Goal: Find specific page/section: Find specific page/section

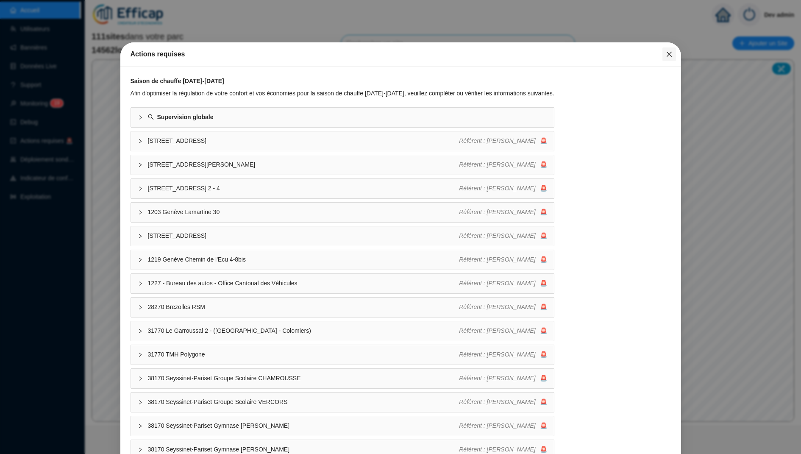
click at [666, 52] on icon "close" at bounding box center [669, 54] width 7 height 7
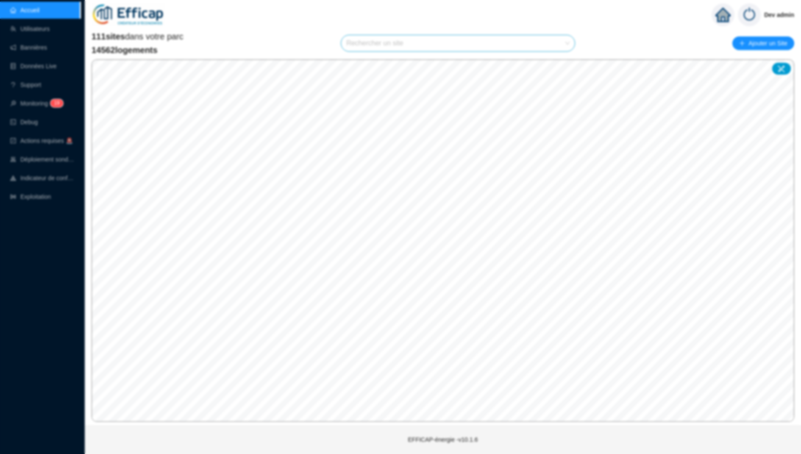
click at [666, 52] on div "Actions requises Saison de chauffe [DATE]-[DATE] Afin d'optimiser la régulation…" at bounding box center [400, 227] width 801 height 454
click at [464, 44] on input "search" at bounding box center [454, 43] width 216 height 16
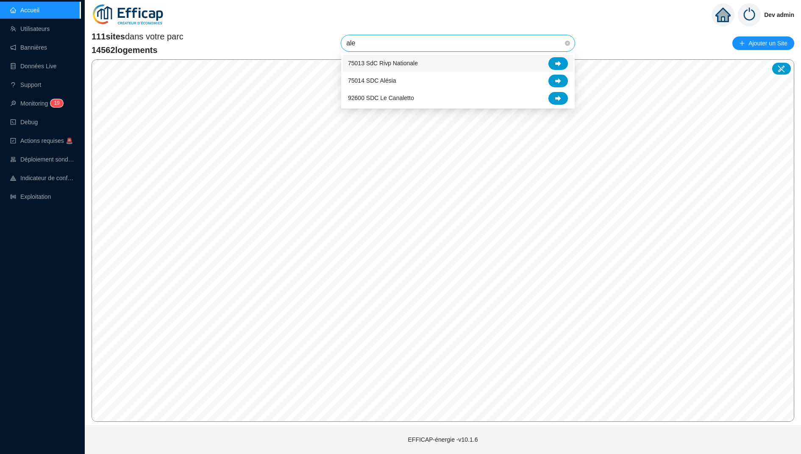
type input "ales"
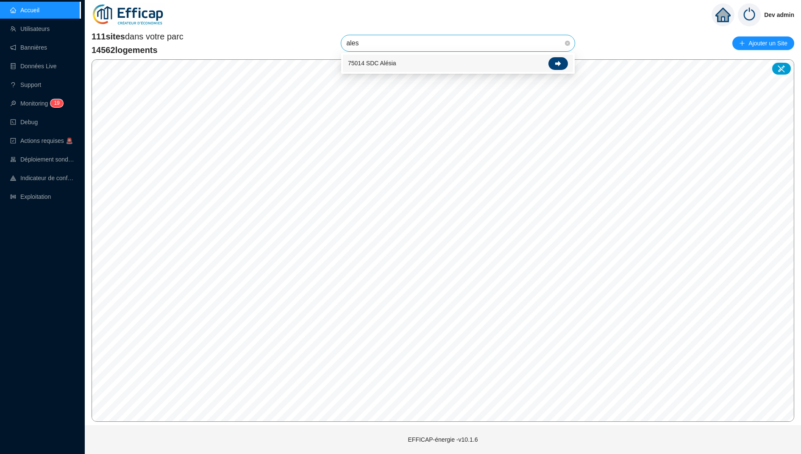
click at [549, 60] on div at bounding box center [557, 63] width 19 height 13
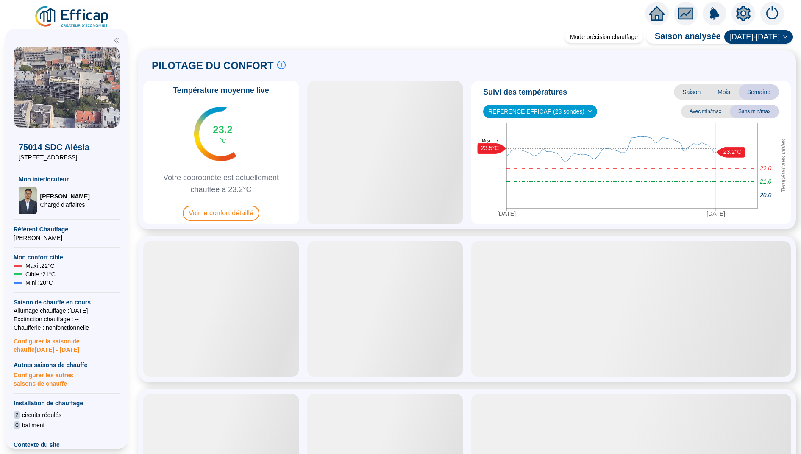
click at [658, 16] on icon "home" at bounding box center [656, 13] width 15 height 14
